Goal: Information Seeking & Learning: Learn about a topic

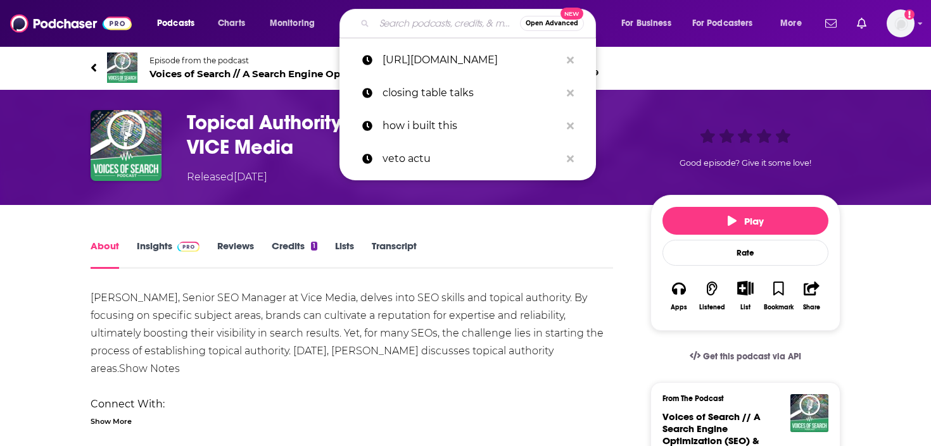
click at [394, 23] on input "Search podcasts, credits, & more..." at bounding box center [447, 23] width 146 height 20
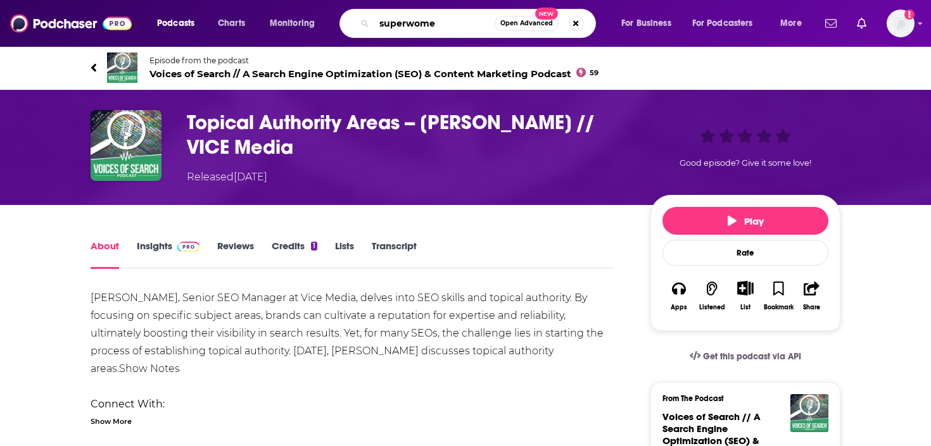
type input "superwomen"
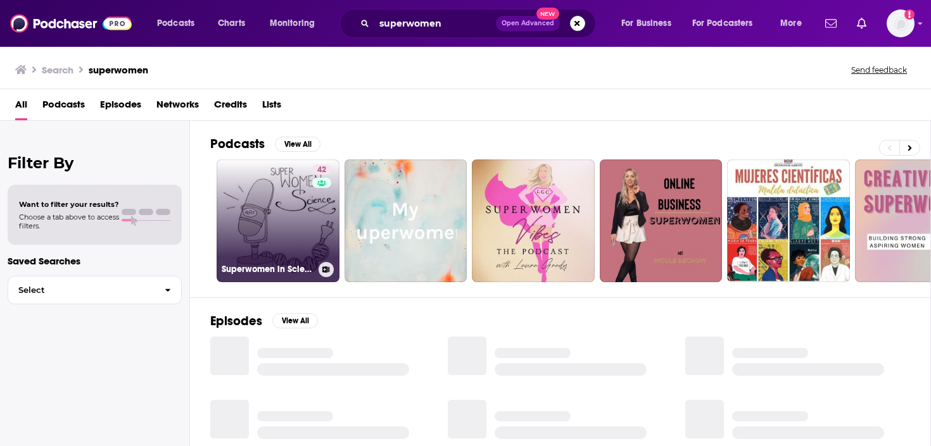
click at [273, 224] on link "42 Superwomen in Science" at bounding box center [277, 221] width 123 height 123
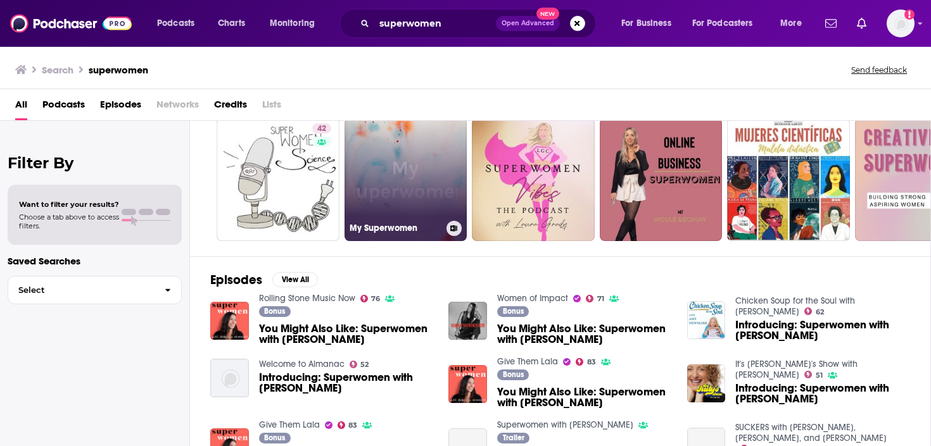
scroll to position [42, 0]
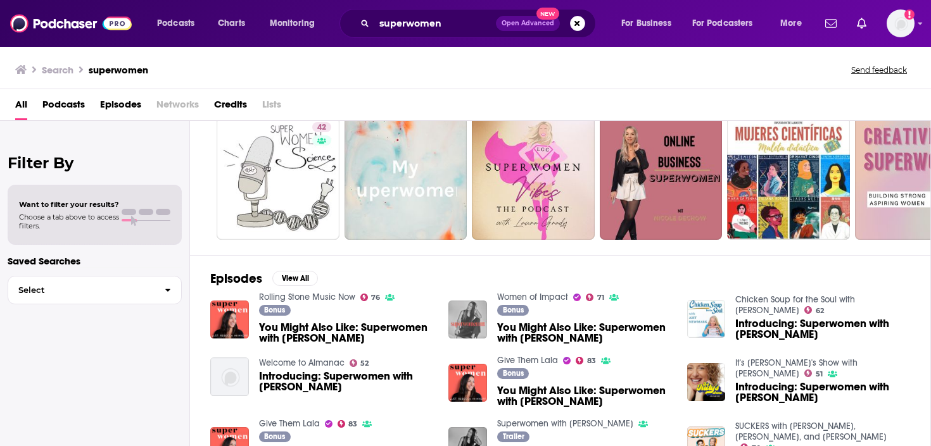
click at [470, 317] on img "You Might Also Like: Superwomen with Rebecca Minkoff" at bounding box center [467, 320] width 39 height 39
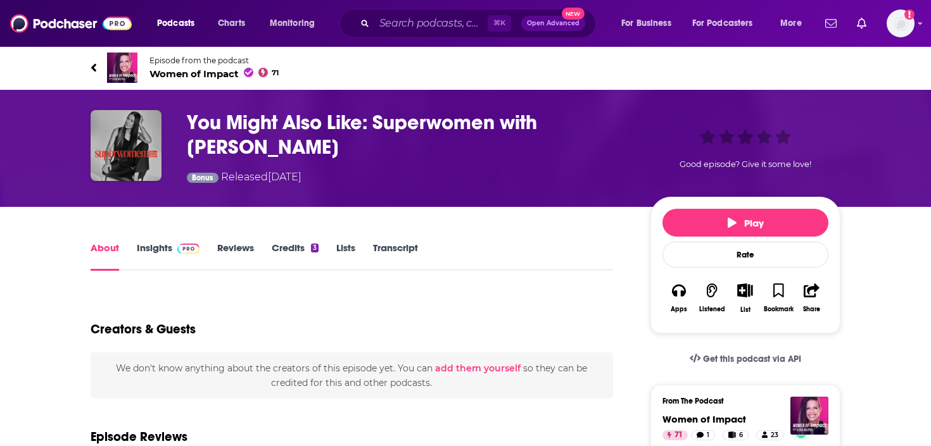
click at [304, 125] on h1 "You Might Also Like: Superwomen with [PERSON_NAME]" at bounding box center [408, 134] width 443 height 49
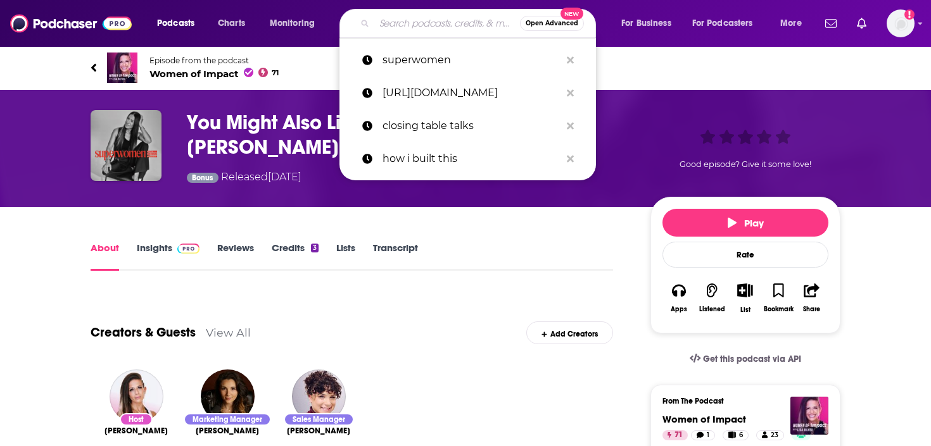
click at [418, 22] on input "Search podcasts, credits, & more..." at bounding box center [447, 23] width 146 height 20
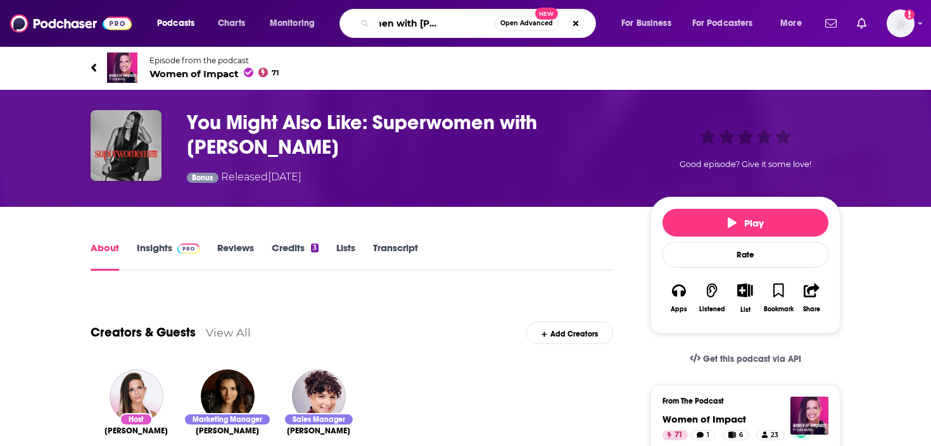
scroll to position [0, 51]
type input "superwomen with [PERSON_NAME]"
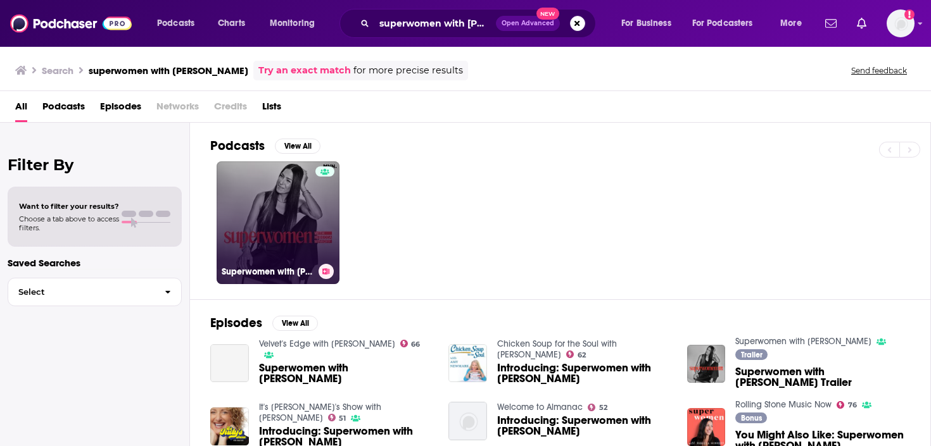
click at [287, 244] on link "Superwomen with [PERSON_NAME]" at bounding box center [277, 222] width 123 height 123
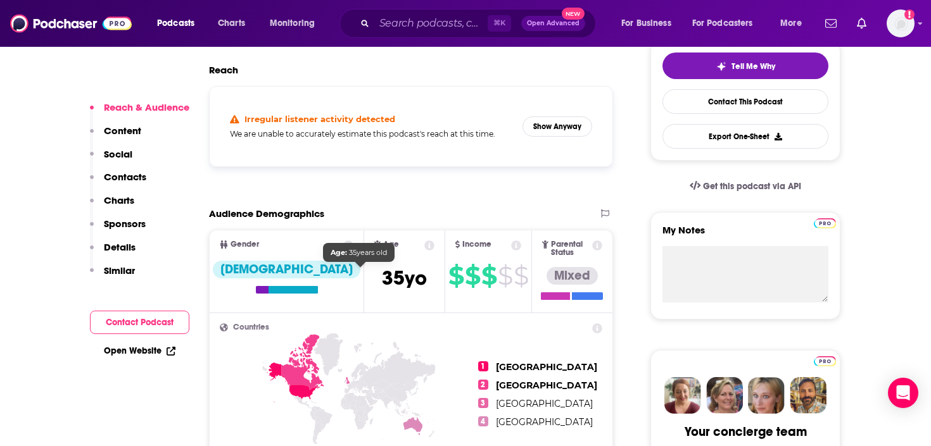
scroll to position [302, 0]
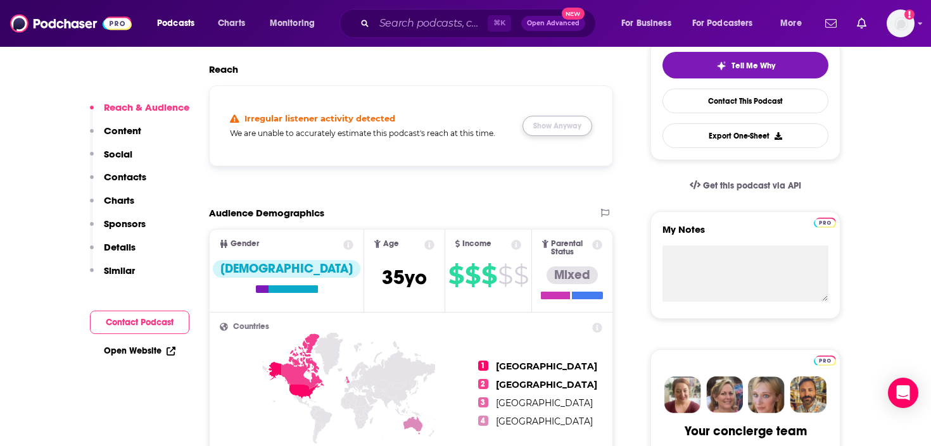
click at [568, 121] on button "Show Anyway" at bounding box center [557, 126] width 70 height 20
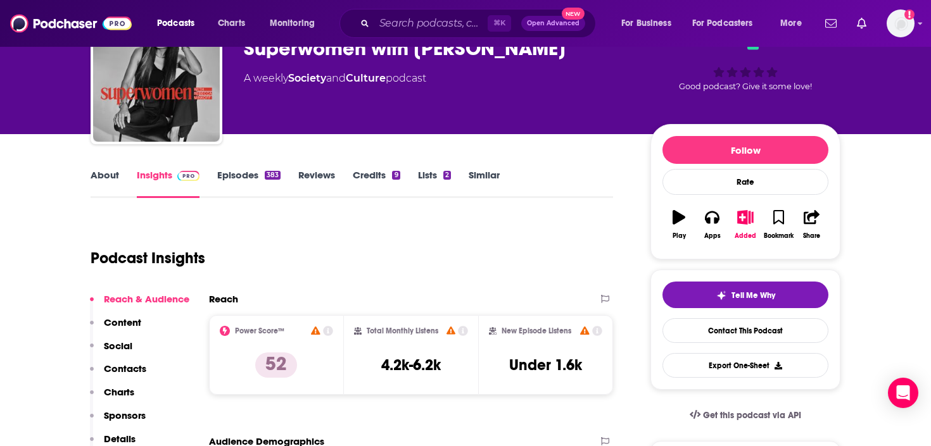
scroll to position [109, 0]
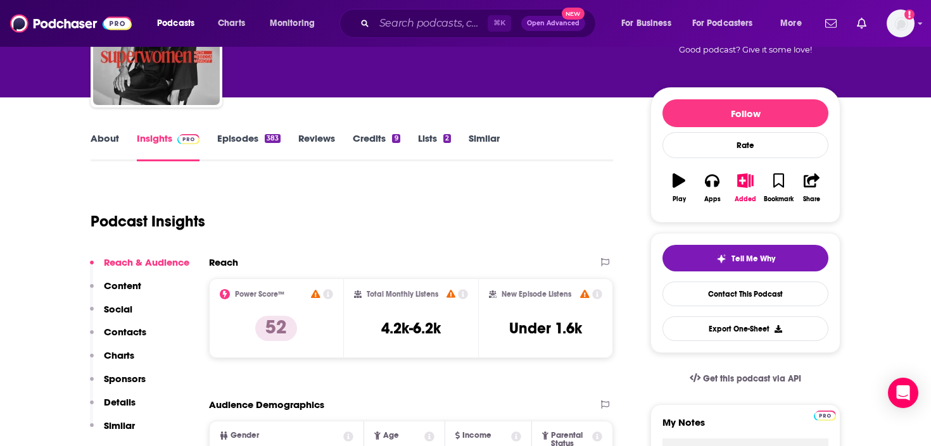
click at [108, 137] on link "About" at bounding box center [105, 146] width 28 height 29
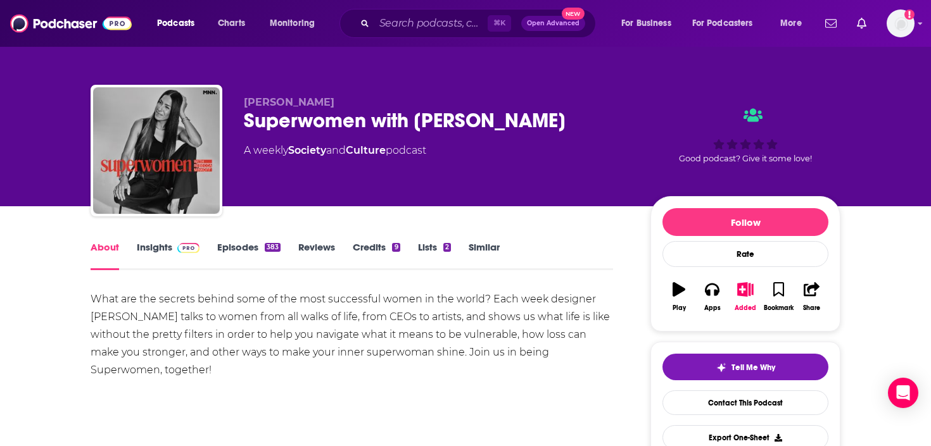
scroll to position [60, 0]
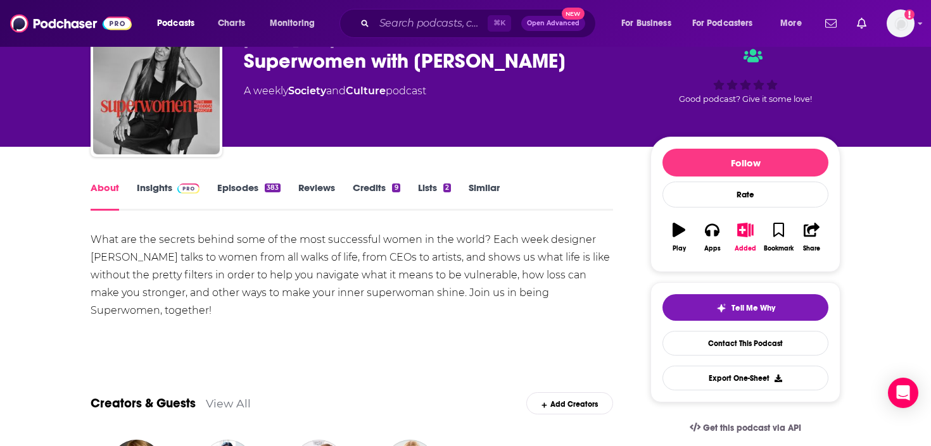
click at [236, 275] on div "What are the secrets behind some of the most successful women in the world? Eac…" at bounding box center [352, 275] width 522 height 89
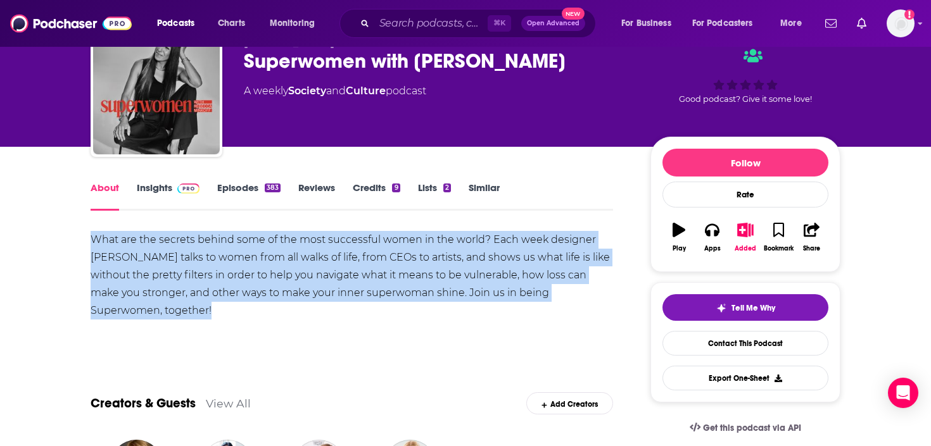
click at [236, 275] on div "What are the secrets behind some of the most successful women in the world? Eac…" at bounding box center [352, 275] width 522 height 89
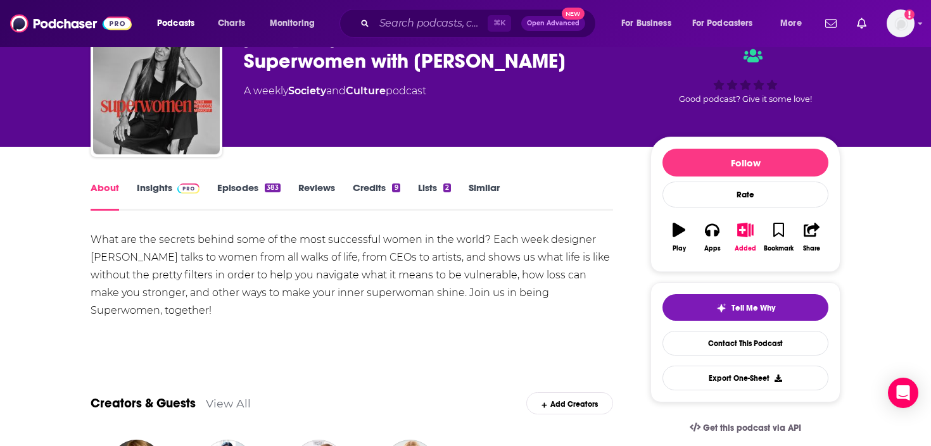
click at [330, 279] on div "What are the secrets behind some of the most successful women in the world? Eac…" at bounding box center [352, 275] width 522 height 89
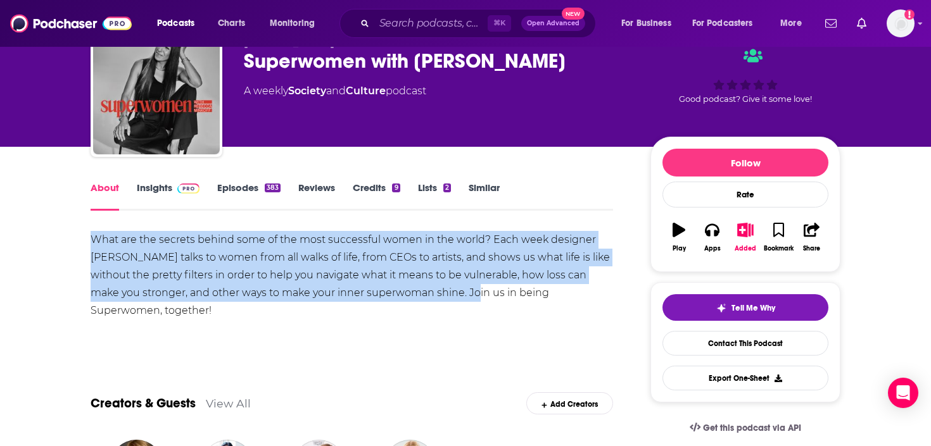
drag, startPoint x: 467, startPoint y: 294, endPoint x: 41, endPoint y: 246, distance: 429.4
copy div "What are the secrets behind some of the most successful women in the world? Eac…"
